Goal: Transaction & Acquisition: Purchase product/service

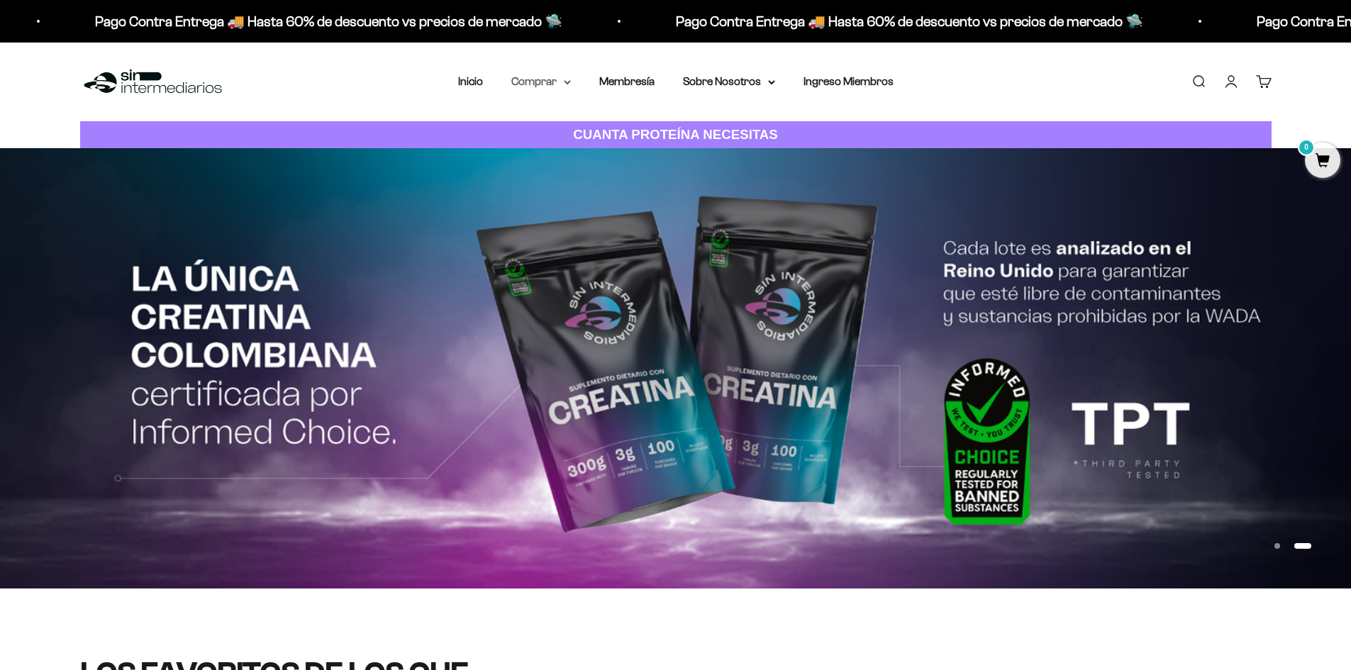
click at [565, 87] on summary "Comprar" at bounding box center [541, 81] width 60 height 18
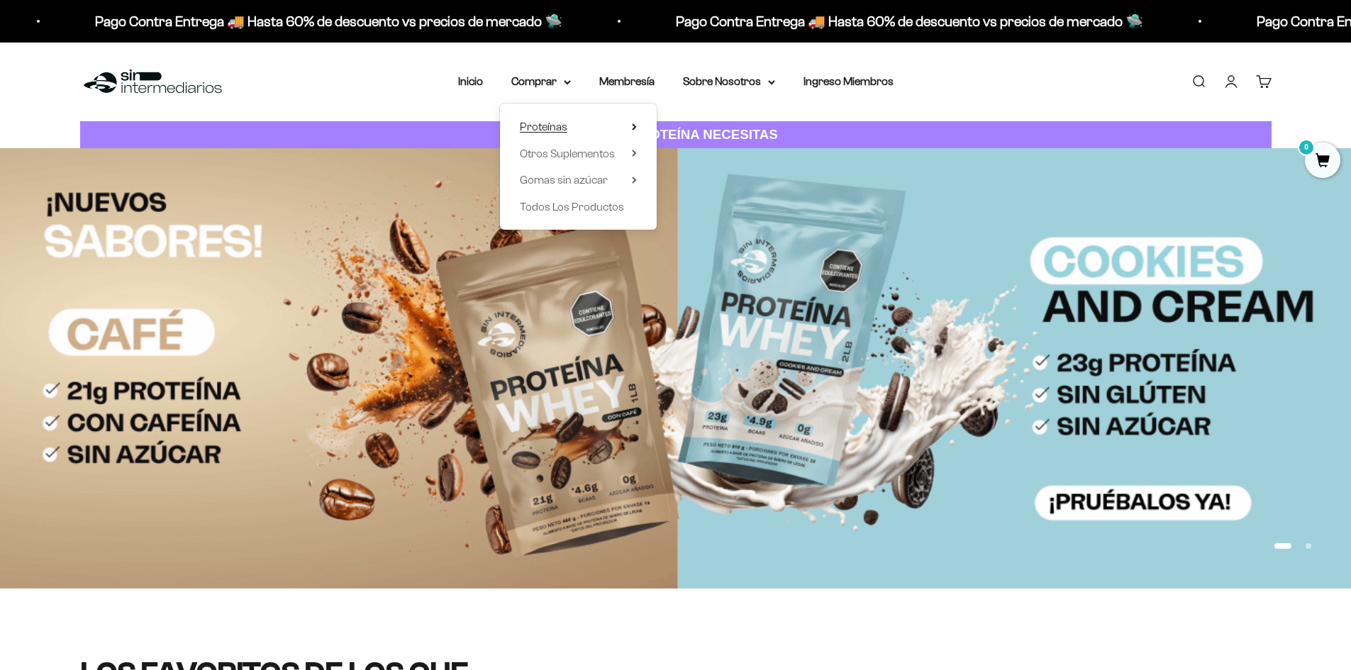
click at [609, 121] on summary "Proteínas" at bounding box center [578, 127] width 117 height 18
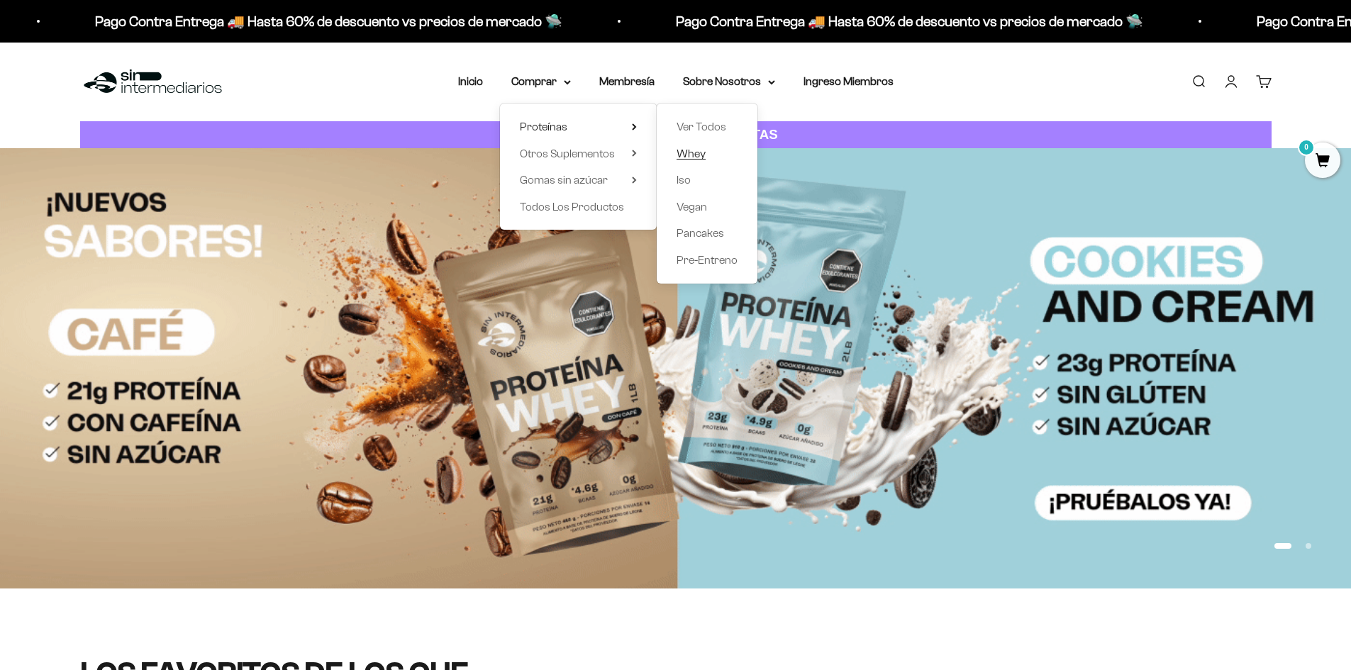
click at [701, 156] on span "Whey" at bounding box center [690, 153] width 29 height 12
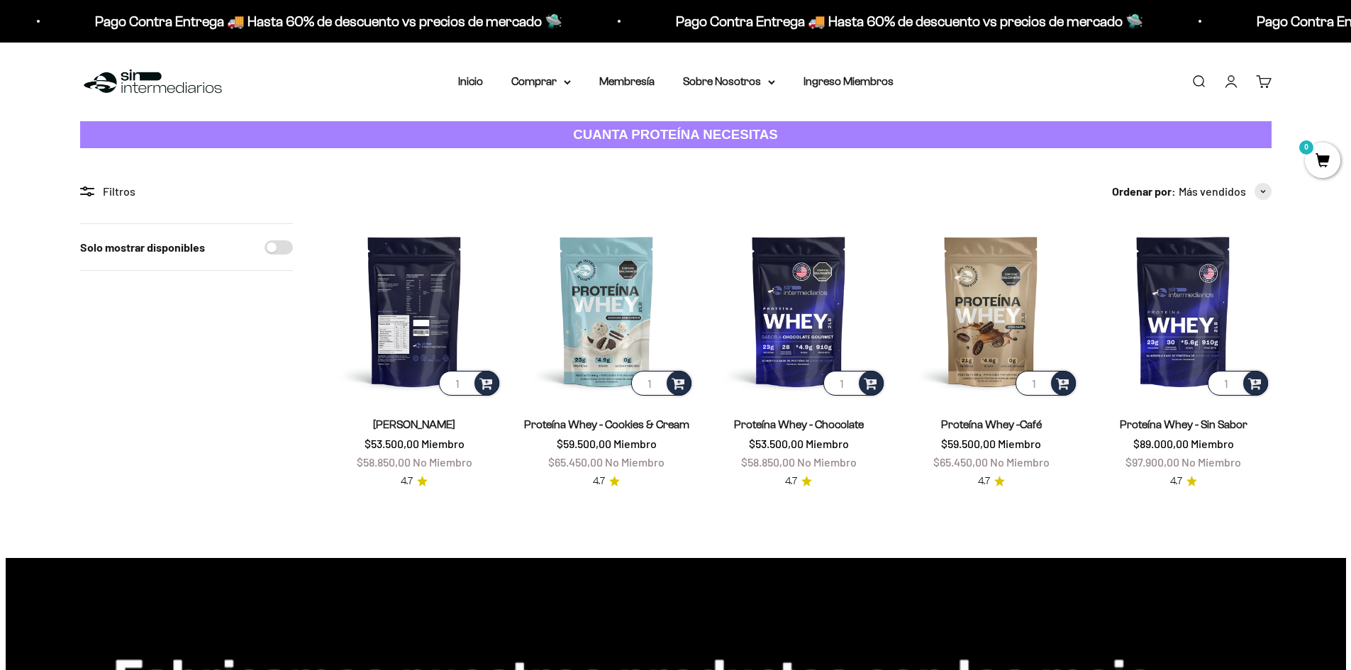
click at [435, 306] on img at bounding box center [414, 310] width 175 height 175
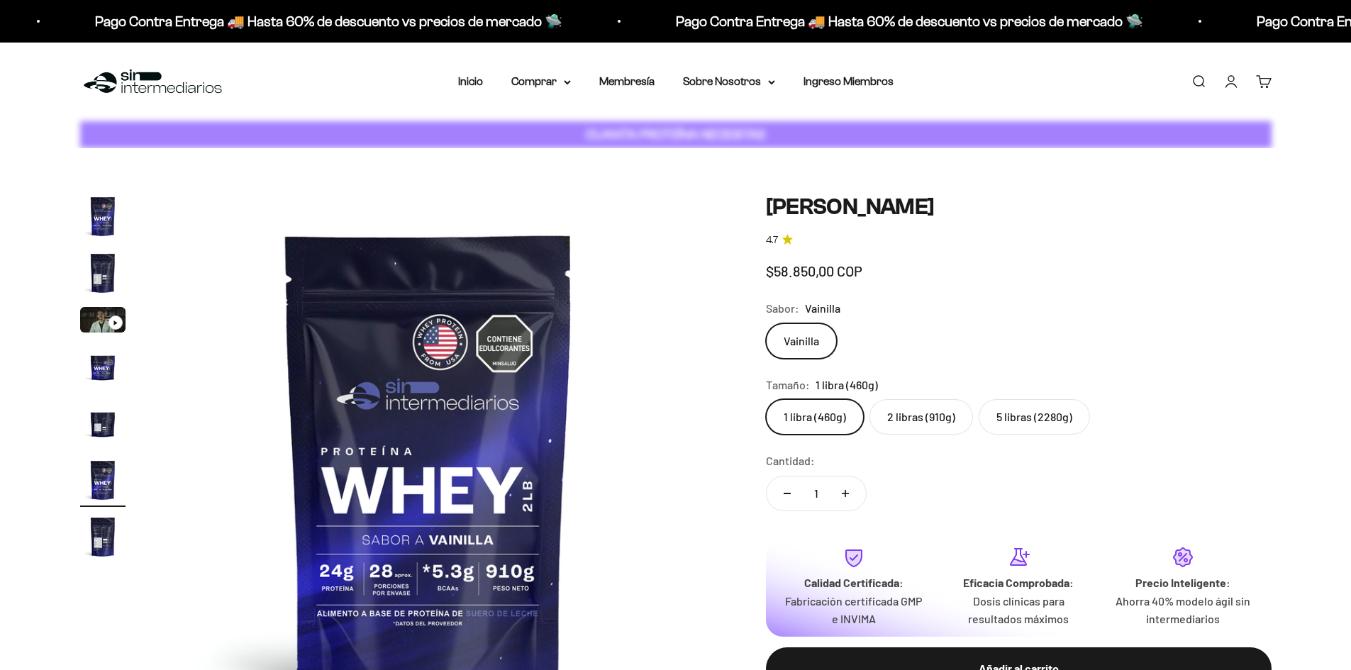
scroll to position [0, 2777]
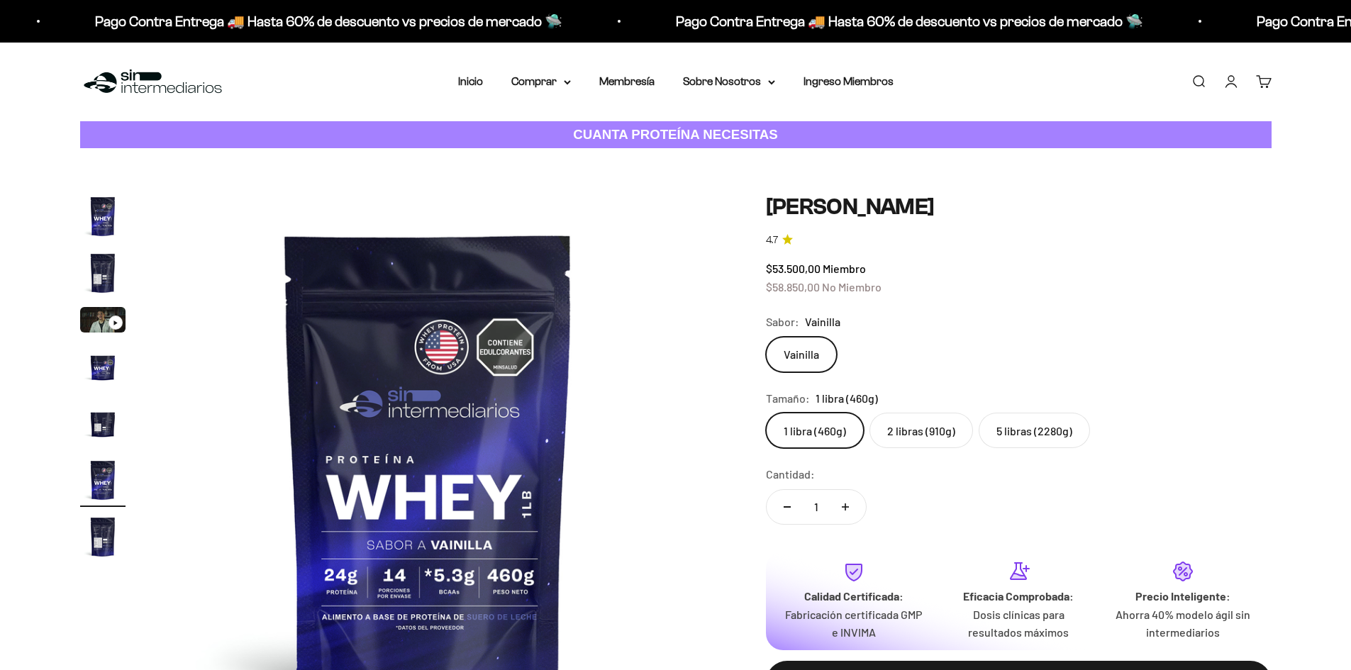
click at [108, 275] on img "Ir al artículo 2" at bounding box center [102, 272] width 45 height 45
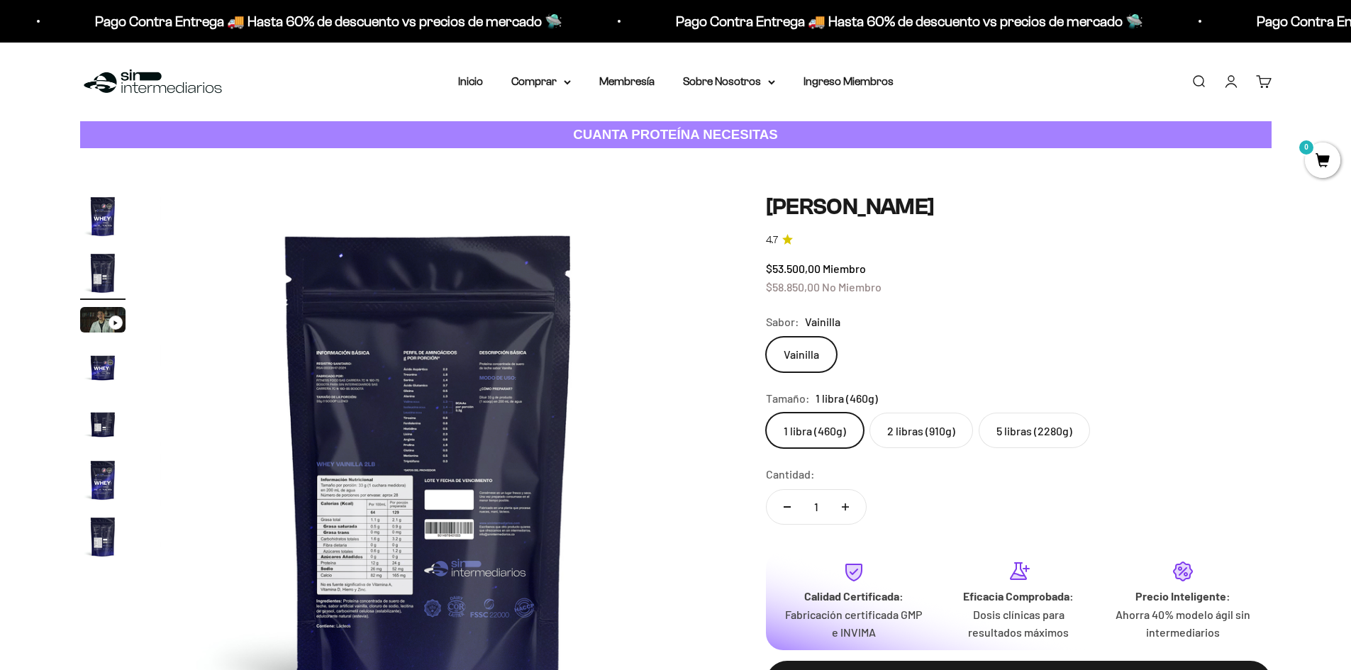
click at [451, 427] on img at bounding box center [429, 463] width 538 height 538
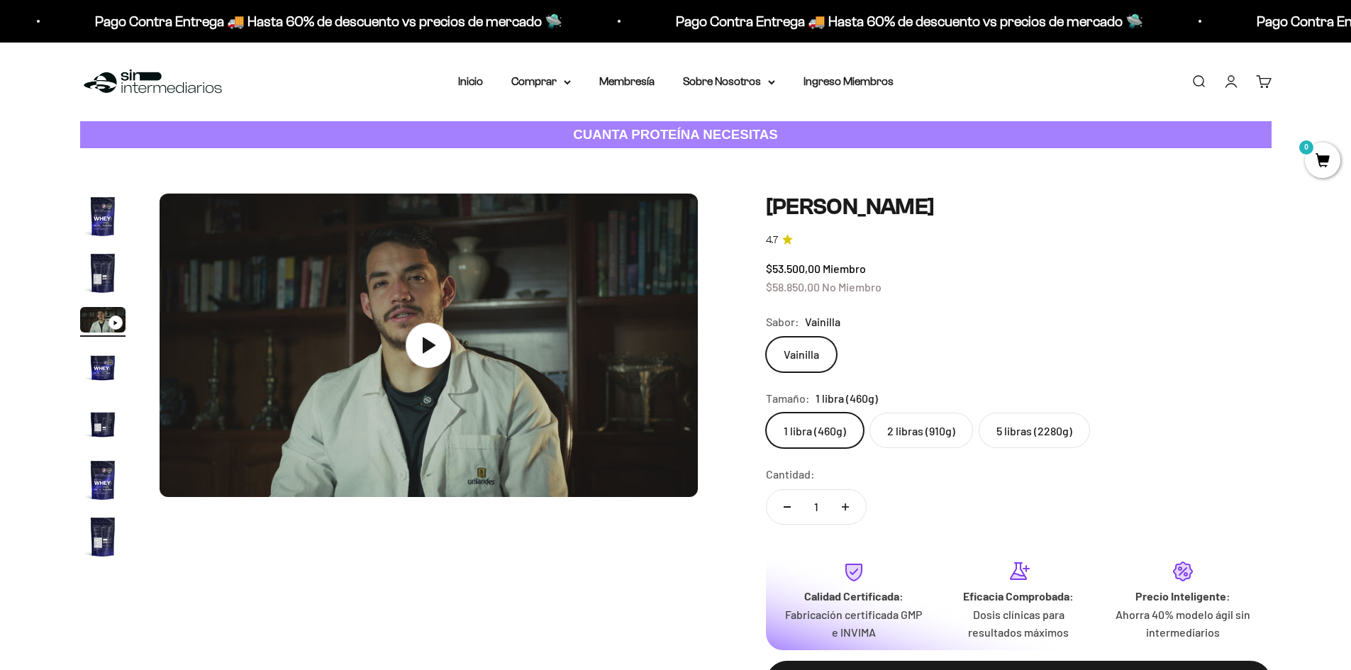
click at [108, 272] on img "Ir al artículo 2" at bounding box center [102, 272] width 45 height 45
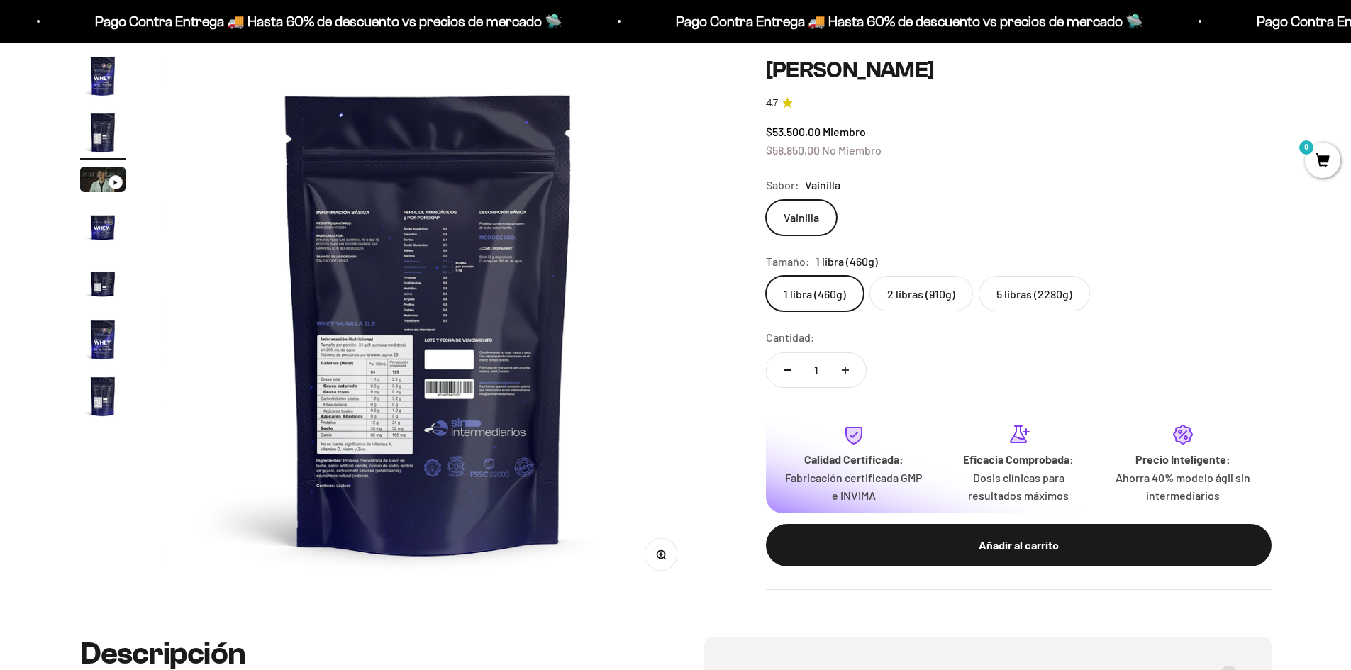
scroll to position [142, 0]
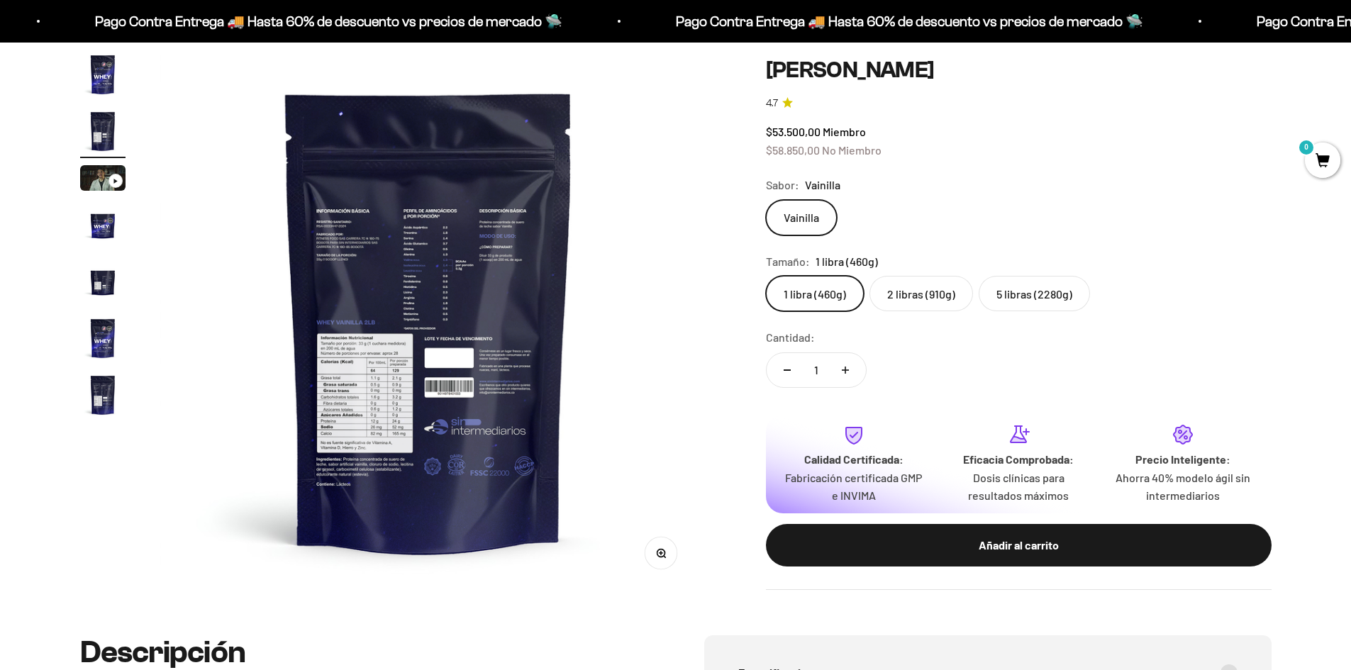
click at [653, 552] on button "Zoom" at bounding box center [661, 553] width 32 height 32
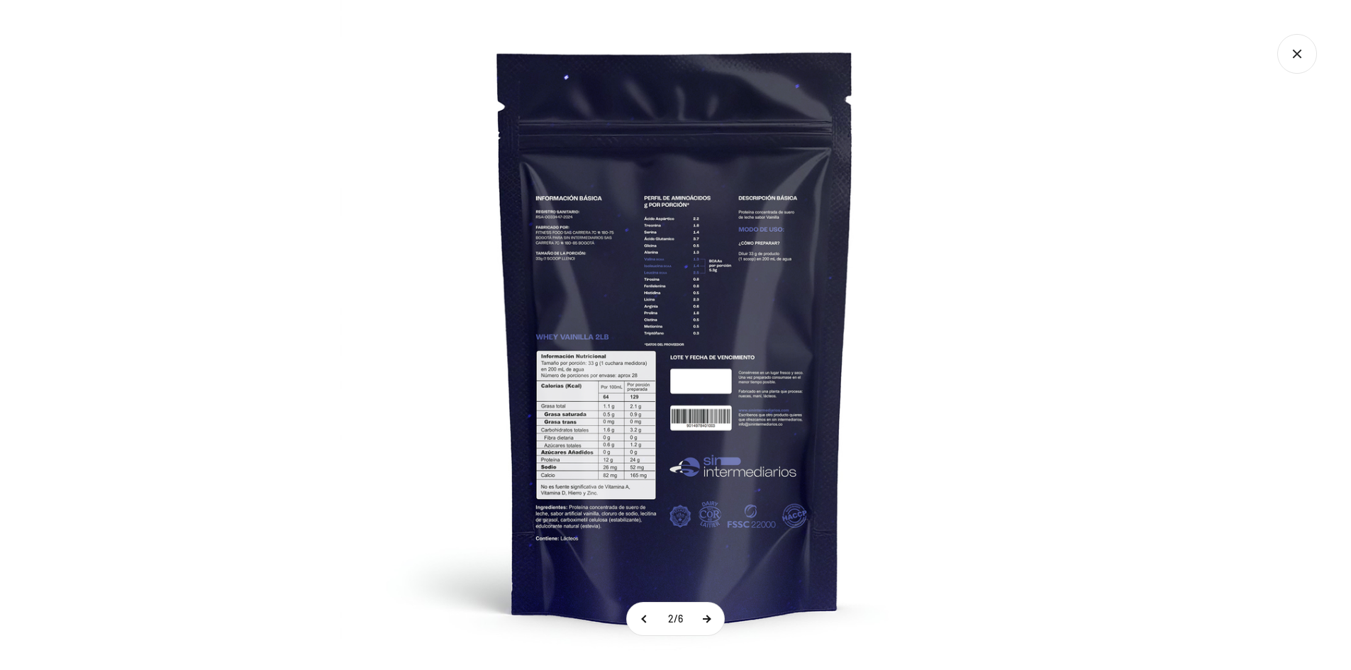
click at [702, 623] on button at bounding box center [705, 619] width 35 height 33
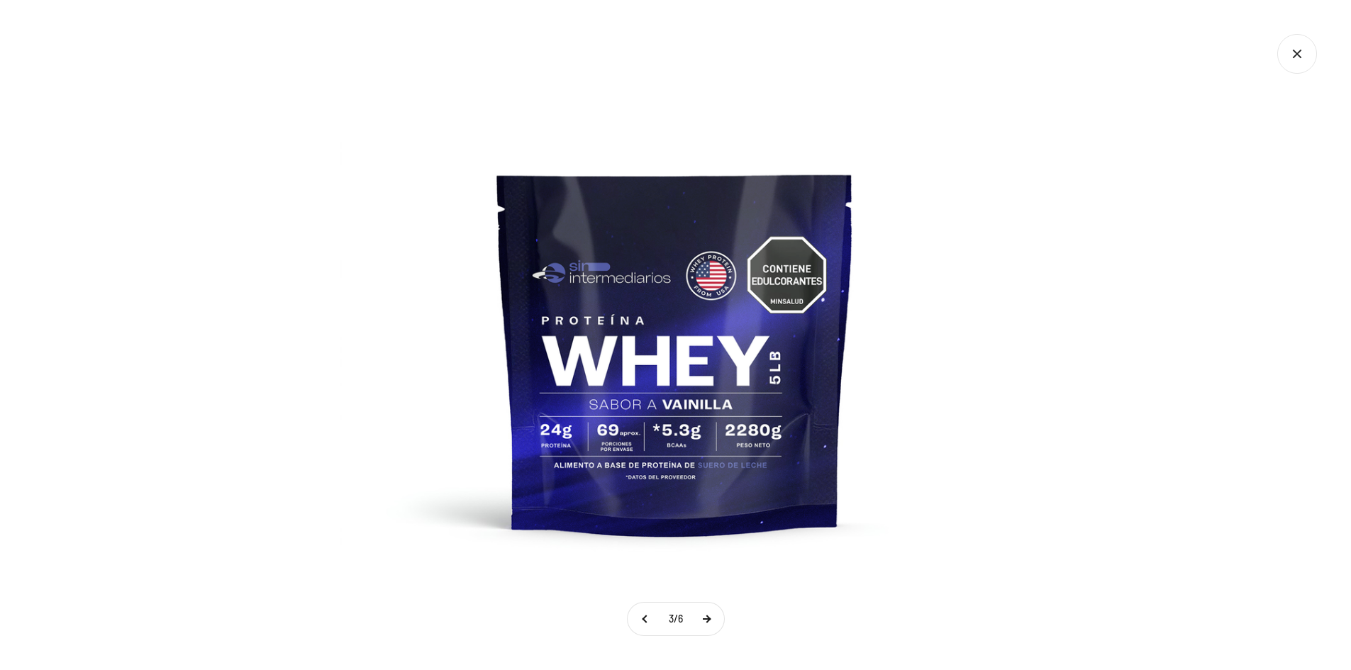
click at [702, 623] on button at bounding box center [705, 619] width 35 height 33
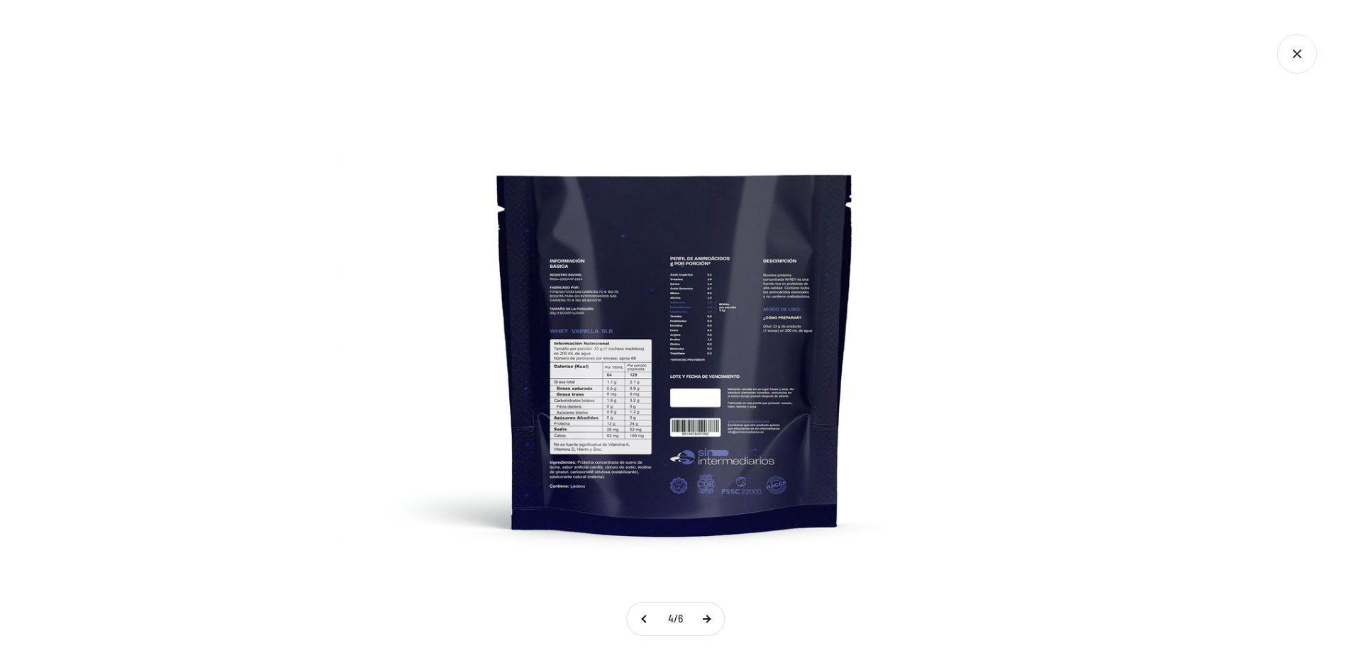
click at [702, 623] on button at bounding box center [705, 619] width 35 height 33
